Goal: Download file/media

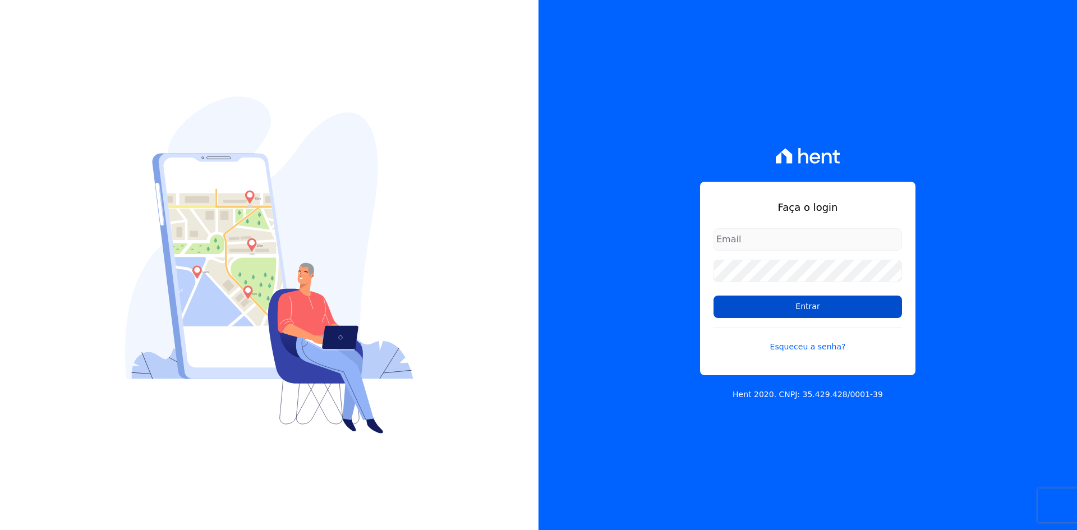
type input "[EMAIL_ADDRESS][DOMAIN_NAME]"
click at [814, 306] on input "Entrar" at bounding box center [808, 307] width 188 height 22
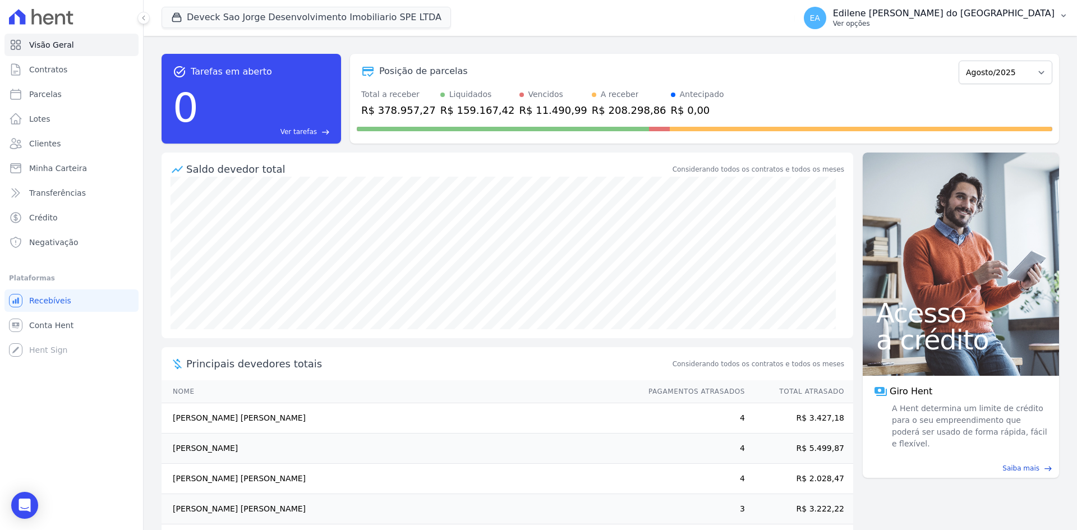
click at [899, 24] on p "Ver opções" at bounding box center [944, 23] width 222 height 9
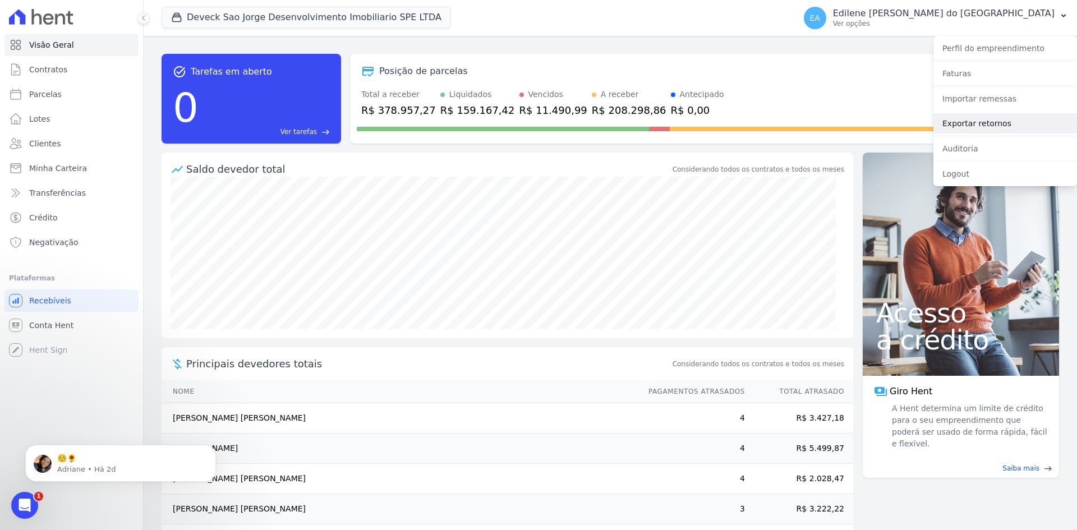
click at [974, 123] on link "Exportar retornos" at bounding box center [1005, 123] width 144 height 20
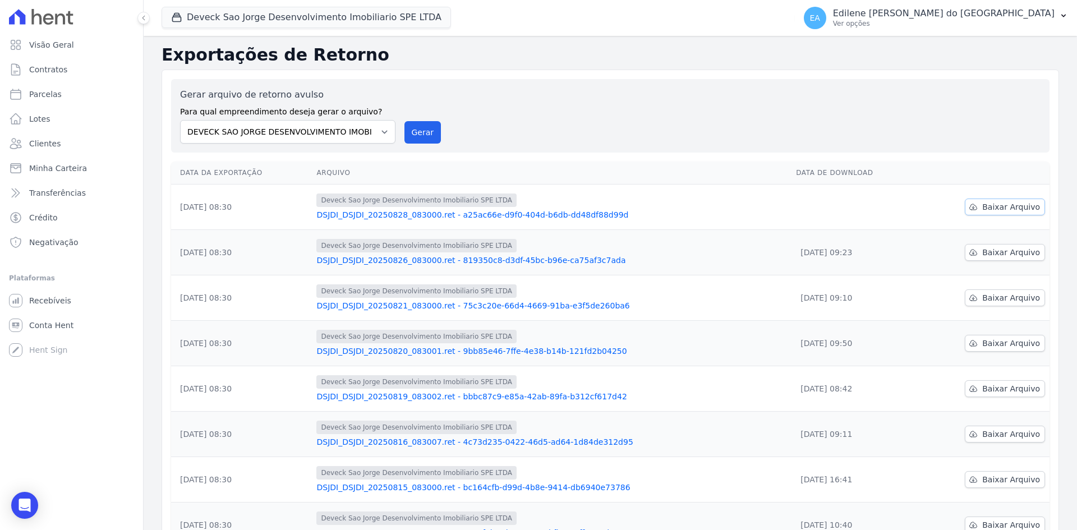
click at [1002, 207] on span "Baixar Arquivo" at bounding box center [1011, 206] width 58 height 11
